Goal: Information Seeking & Learning: Learn about a topic

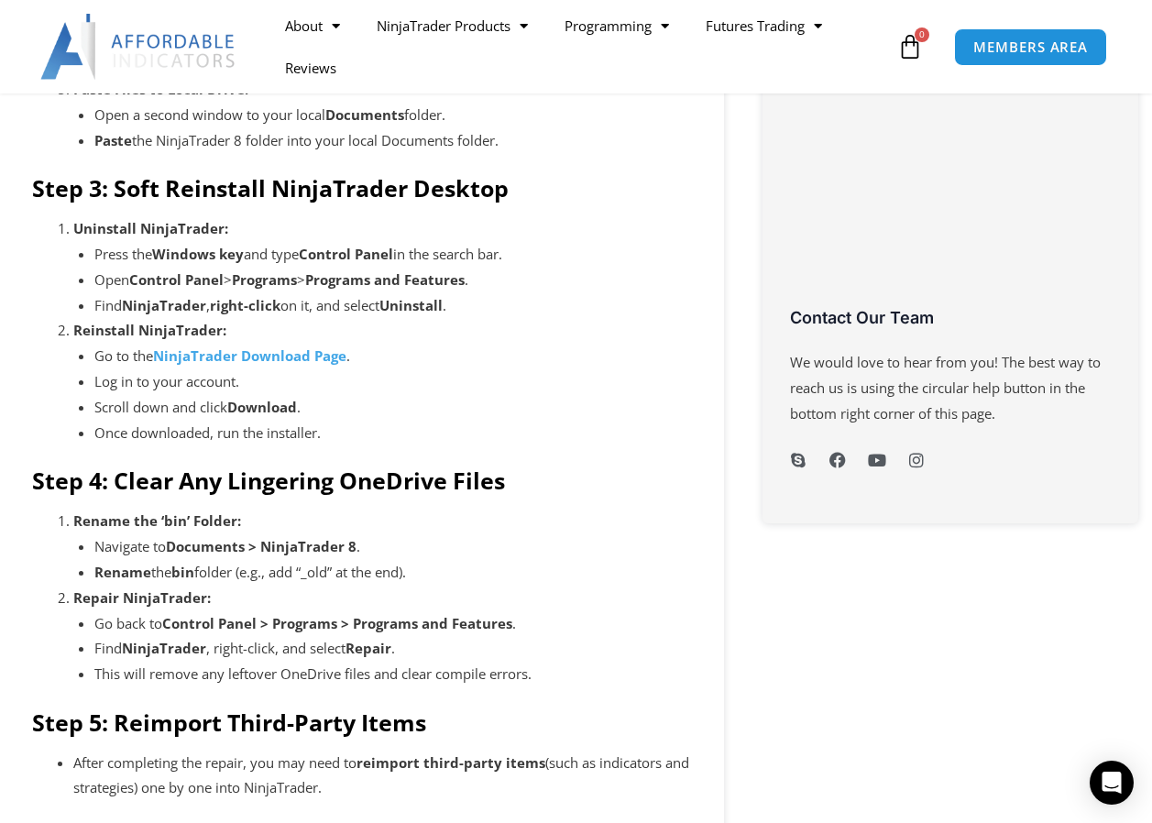
scroll to position [825, 0]
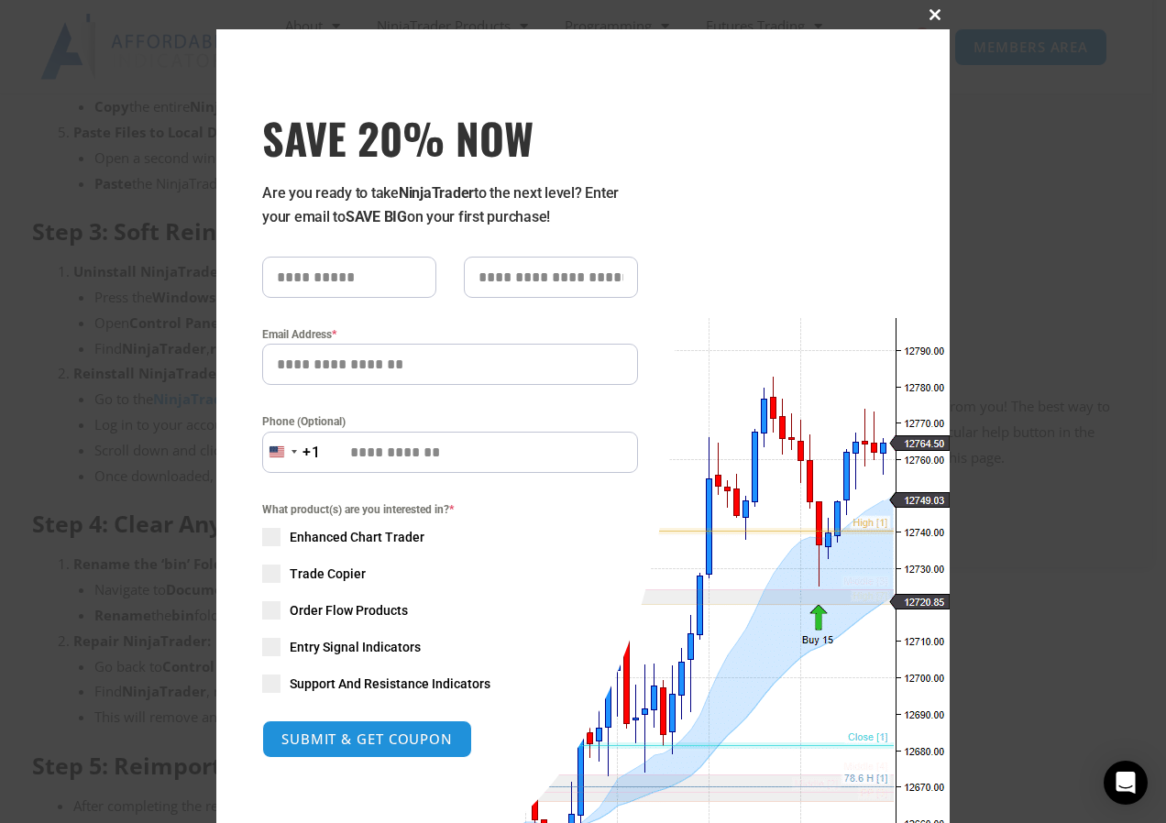
click at [928, 14] on span at bounding box center [934, 14] width 29 height 11
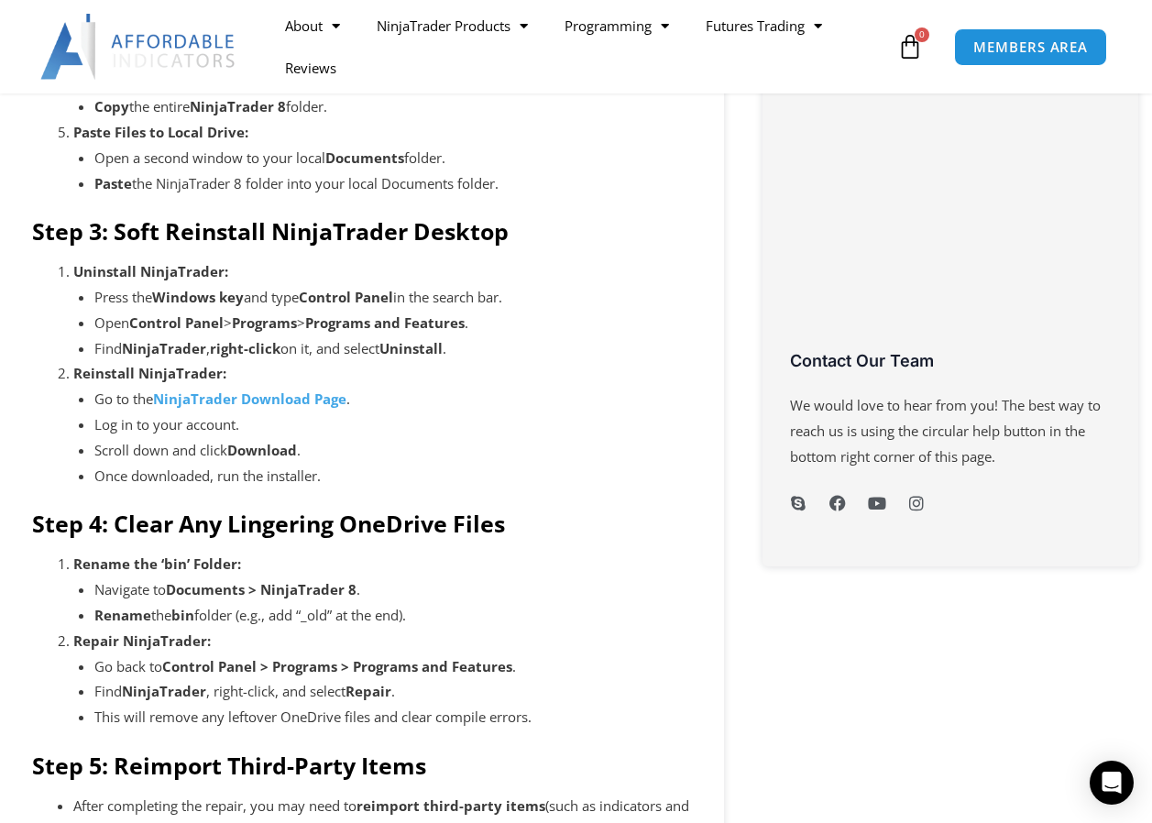
drag, startPoint x: 225, startPoint y: 400, endPoint x: 639, endPoint y: 315, distance: 421.9
click at [639, 315] on li "Open Control Panel > Programs > Programs and Features ." at bounding box center [393, 324] width 598 height 26
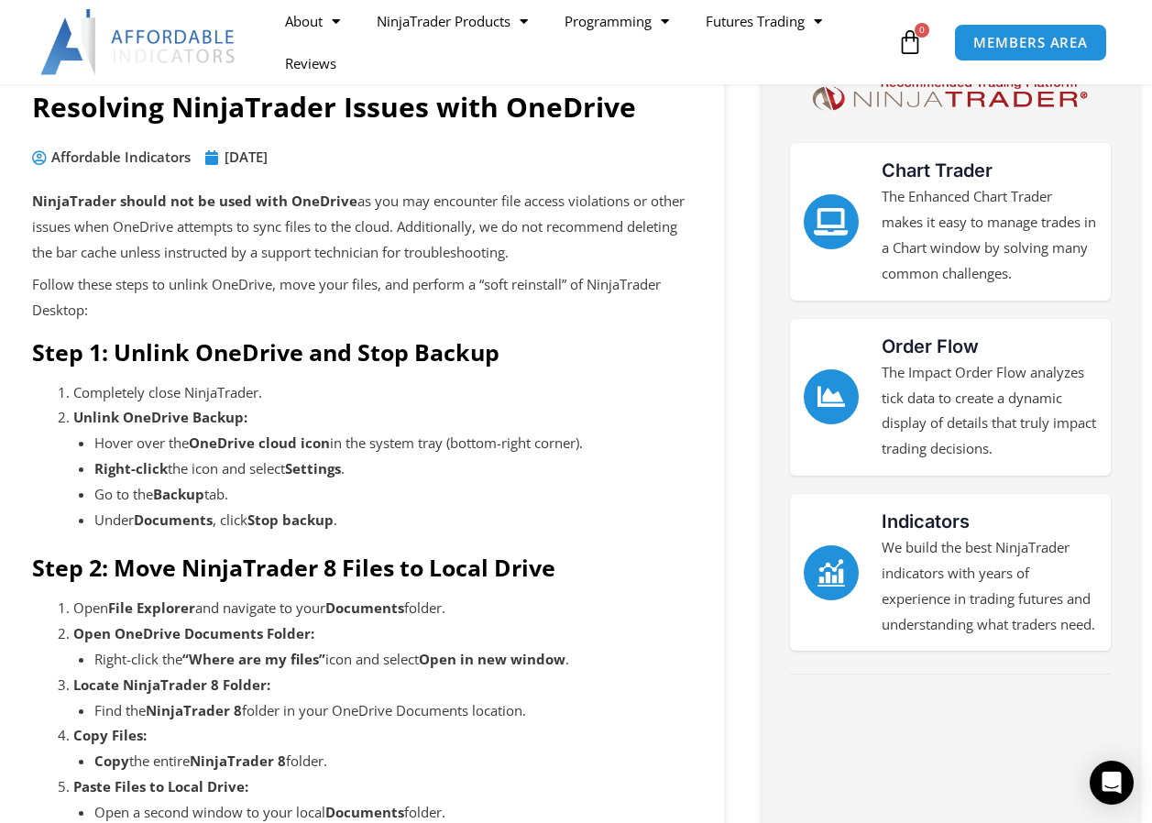
scroll to position [275, 0]
